Goal: Task Accomplishment & Management: Manage account settings

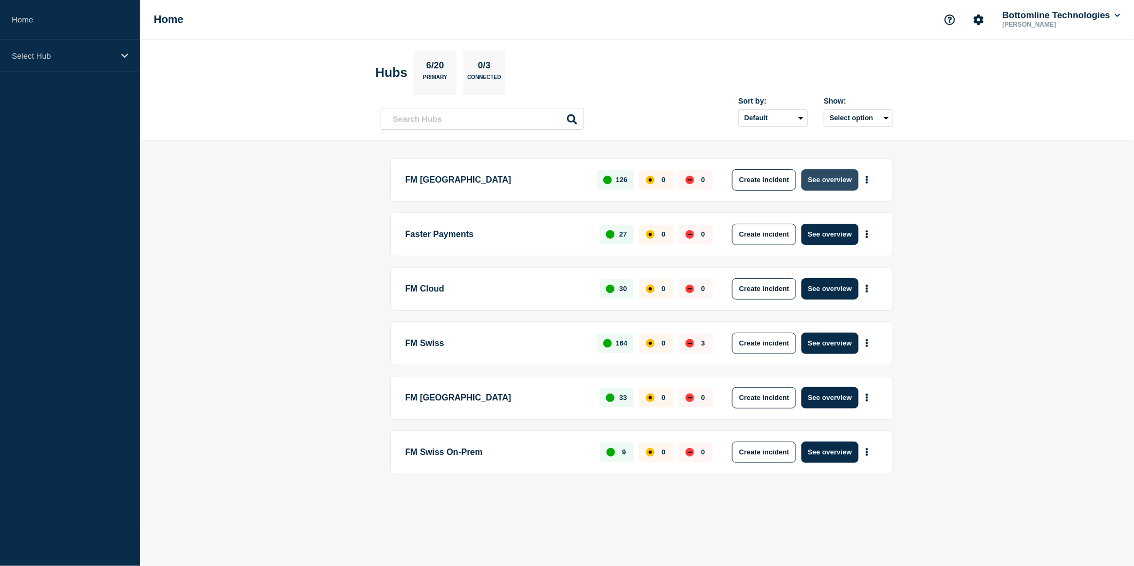
click at [824, 173] on button "See overview" at bounding box center [829, 179] width 57 height 21
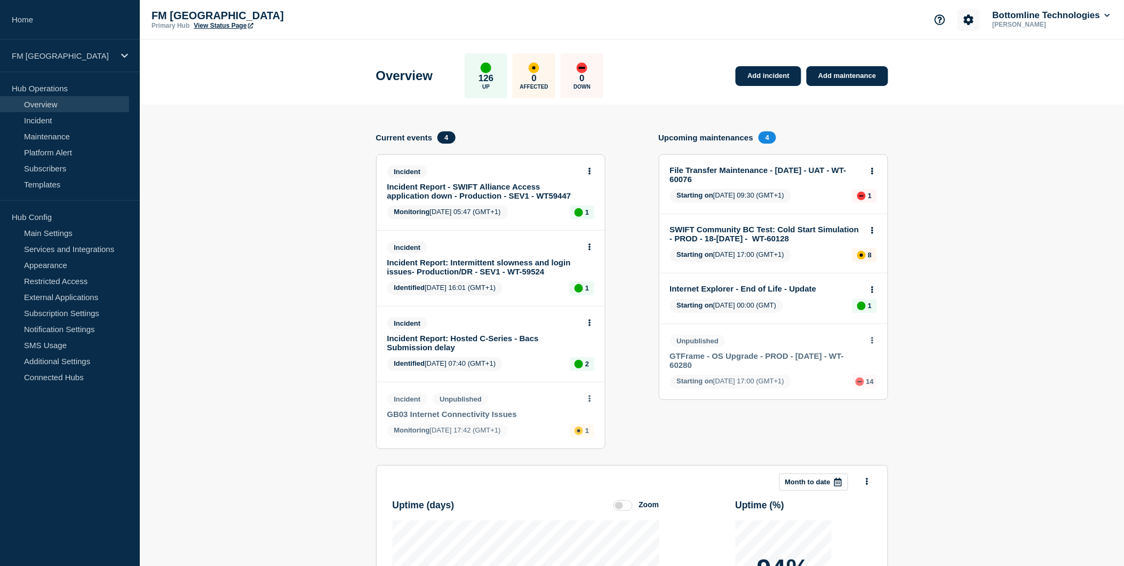
click at [964, 21] on icon "Account settings" at bounding box center [969, 19] width 10 height 10
click at [974, 61] on link "Team Members" at bounding box center [970, 62] width 55 height 9
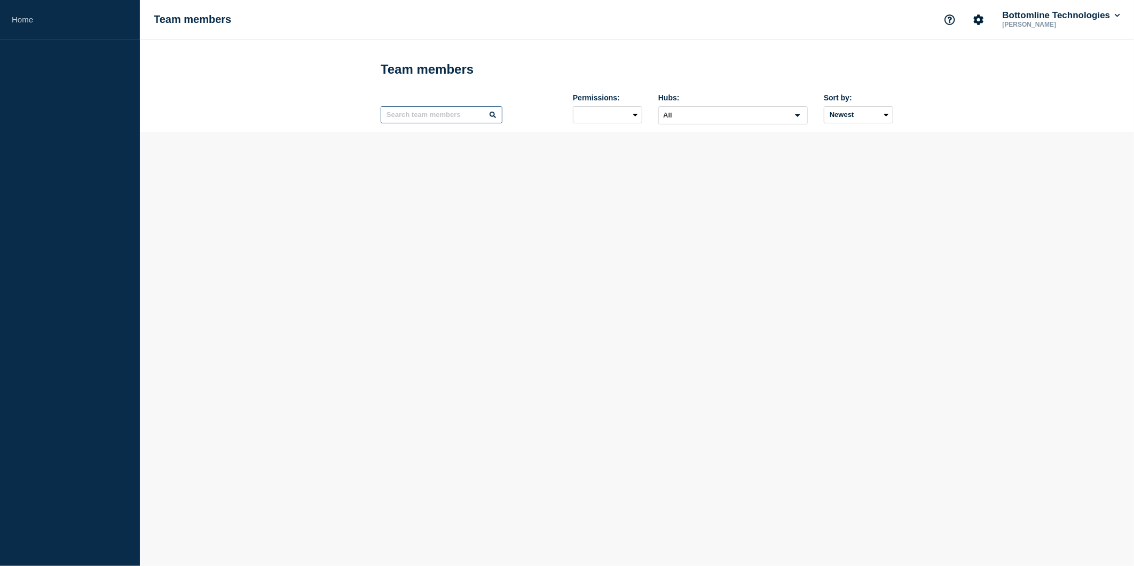
click at [449, 115] on input "text" at bounding box center [442, 114] width 122 height 17
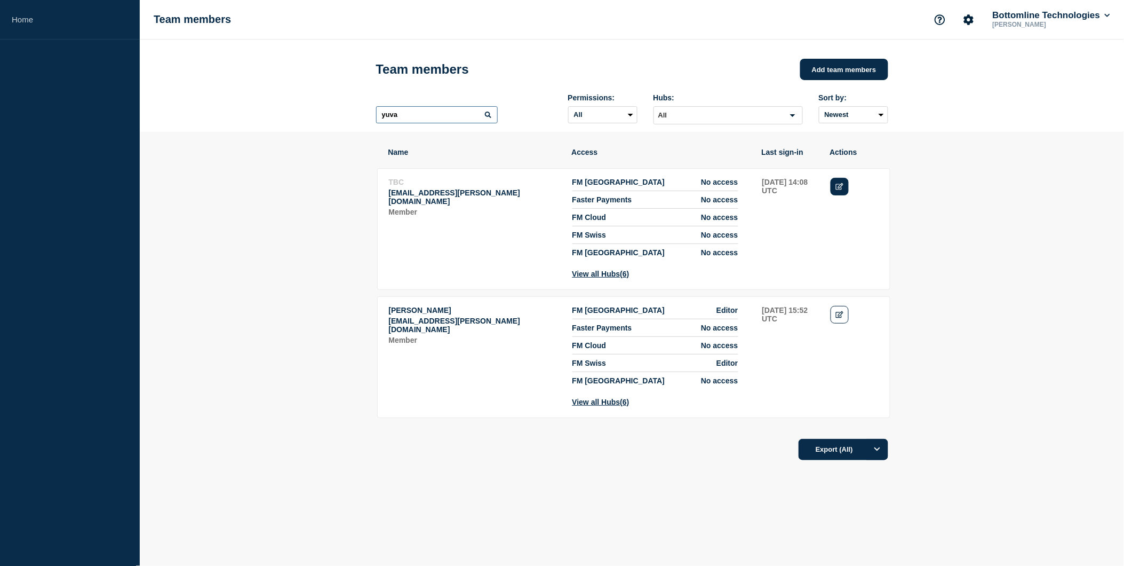
type input "yuva"
click at [837, 187] on icon "Edit" at bounding box center [840, 186] width 8 height 7
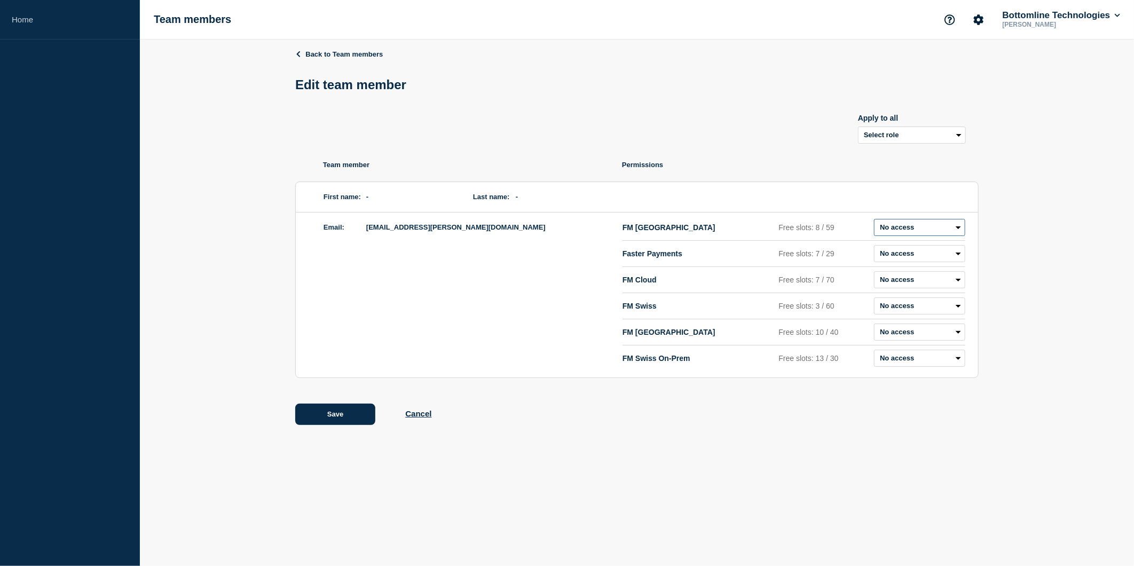
click at [911, 228] on select "Admin Manager Editor Draft Editor No access" at bounding box center [919, 227] width 91 height 17
select select "2"
click at [874, 221] on select "Admin Manager Editor Draft Editor No access" at bounding box center [919, 227] width 91 height 17
click at [905, 310] on select "Admin Manager Editor Draft Editor No access" at bounding box center [919, 305] width 91 height 17
select select "2"
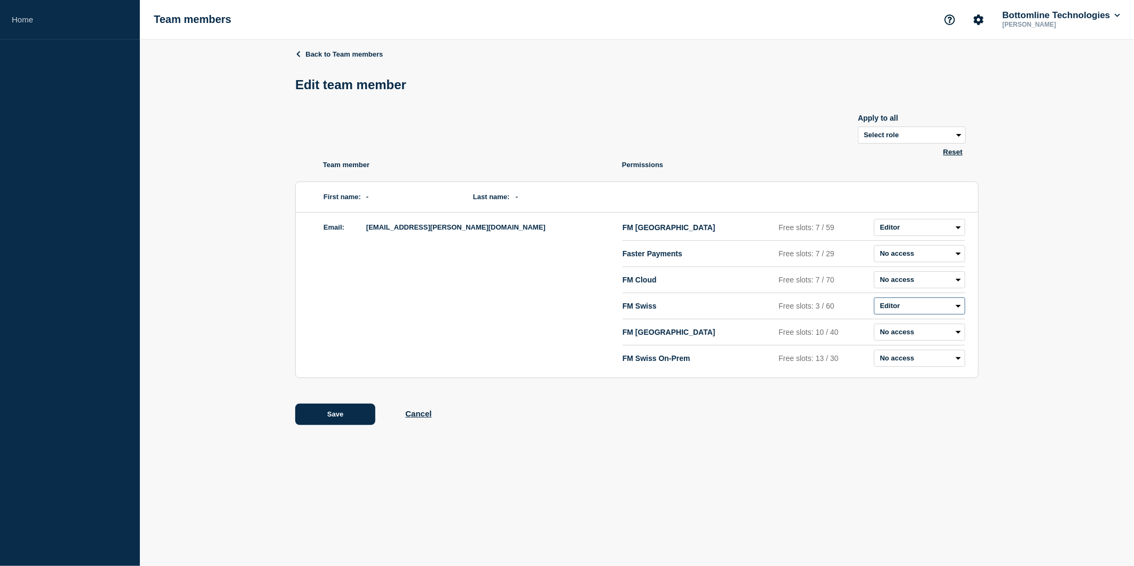
click at [874, 300] on select "Admin Manager Editor Draft Editor No access" at bounding box center [919, 305] width 91 height 17
click at [340, 419] on button "Save" at bounding box center [335, 413] width 80 height 21
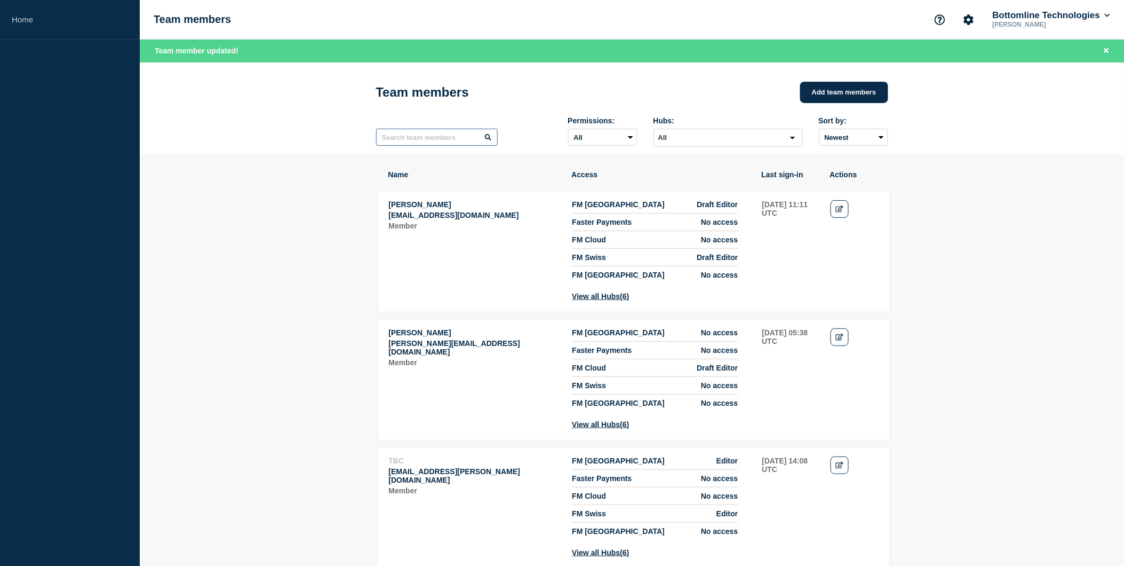
click at [429, 136] on input "text" at bounding box center [437, 137] width 122 height 17
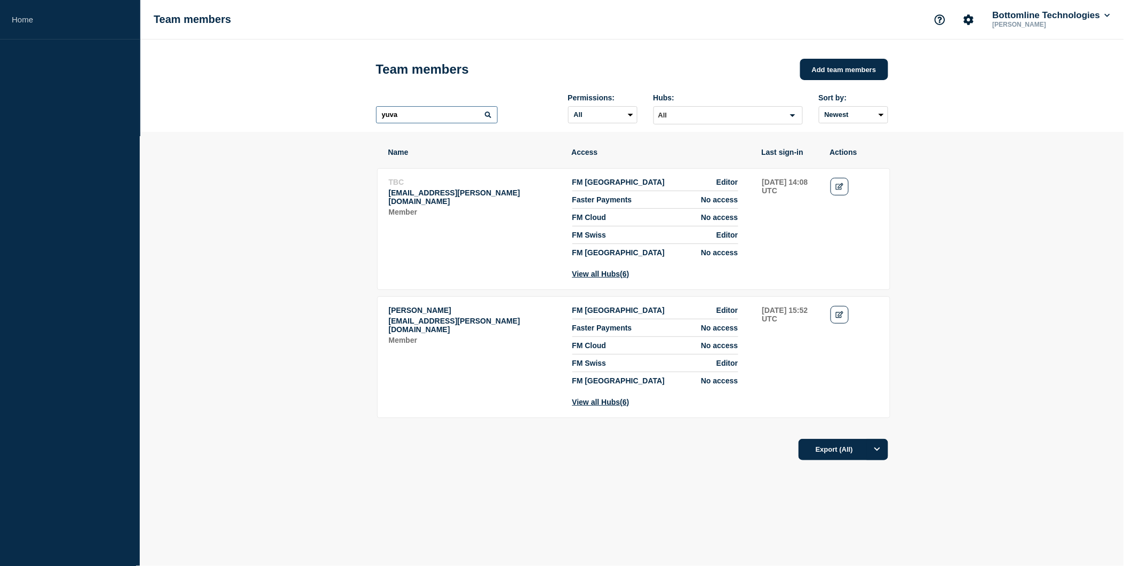
type input "yuva"
click at [850, 330] on td "Actions: Edit" at bounding box center [854, 355] width 49 height 101
click at [841, 318] on icon "Edit" at bounding box center [840, 314] width 8 height 7
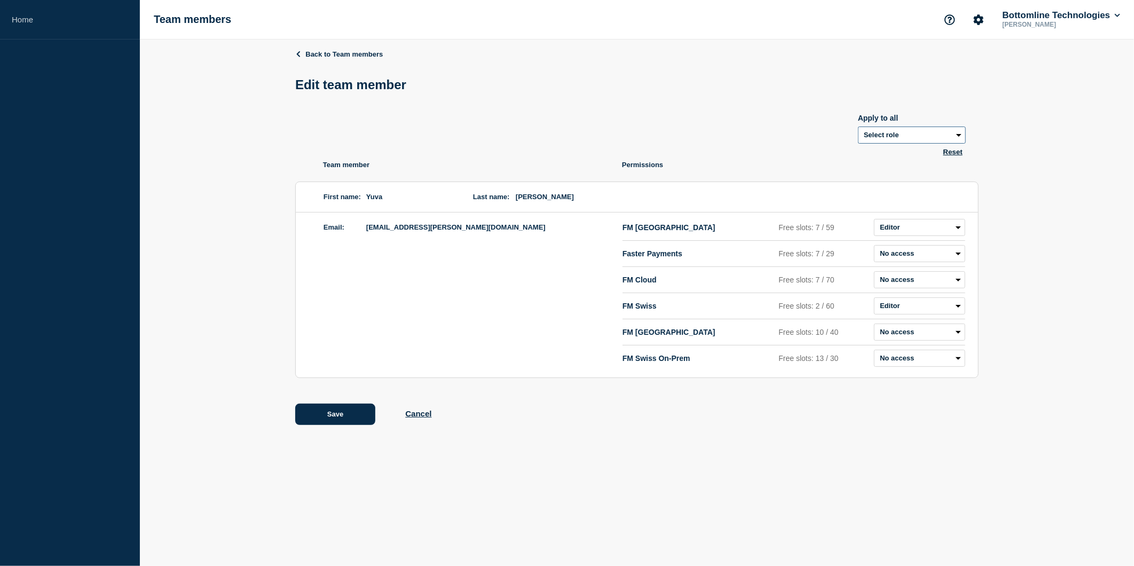
click at [882, 137] on select "Select role Admin Manager Editor Draft Editor" at bounding box center [912, 134] width 108 height 17
click at [419, 413] on button "Cancel" at bounding box center [418, 413] width 26 height 9
